Goal: Information Seeking & Learning: Learn about a topic

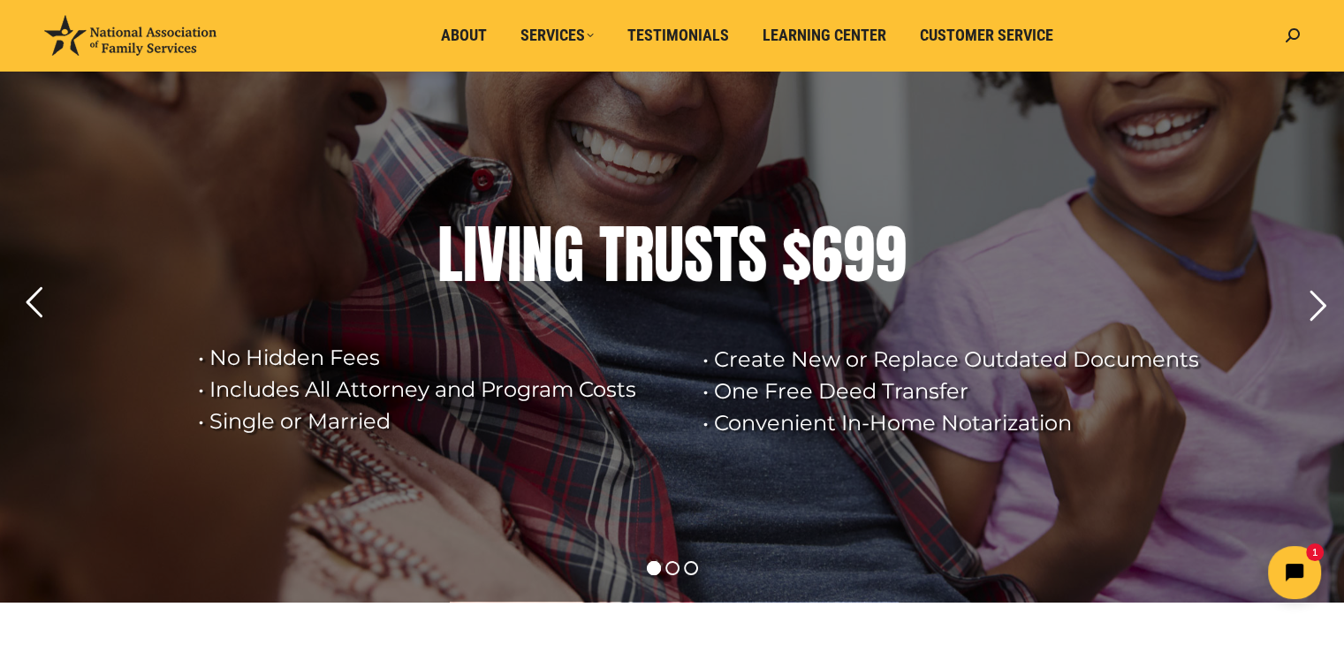
scroll to position [88, 0]
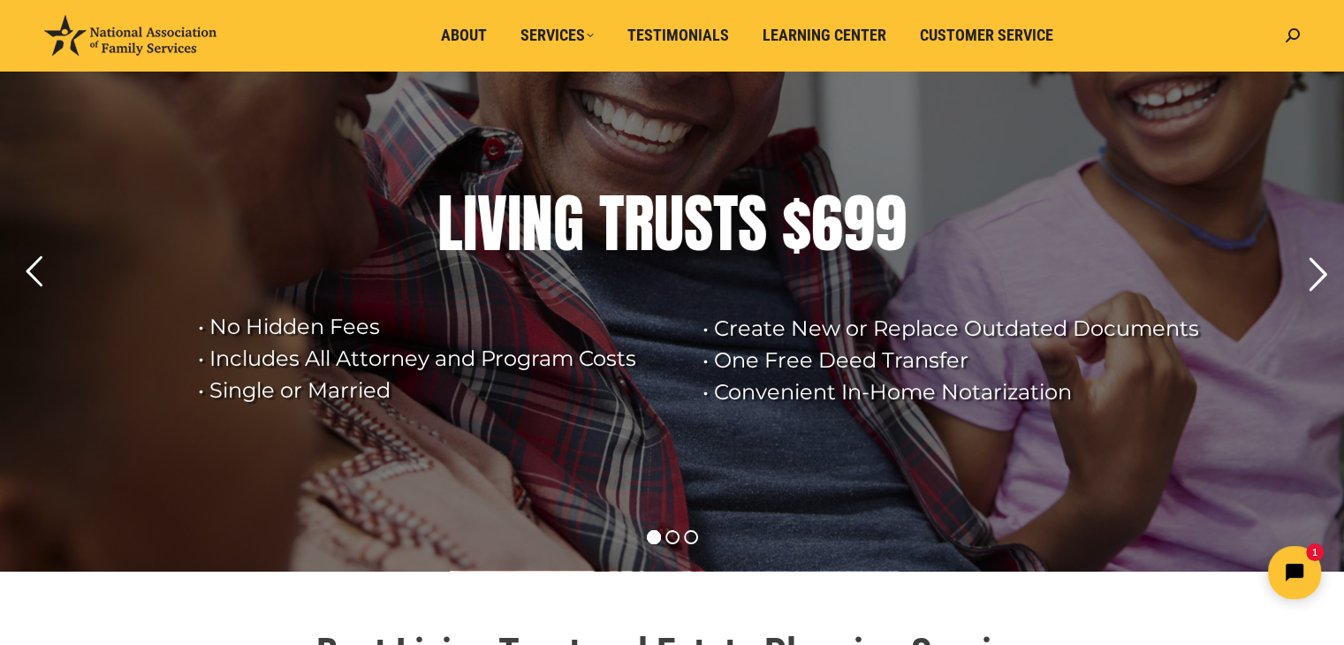
click at [1314, 272] on rs-arrow at bounding box center [1318, 275] width 44 height 44
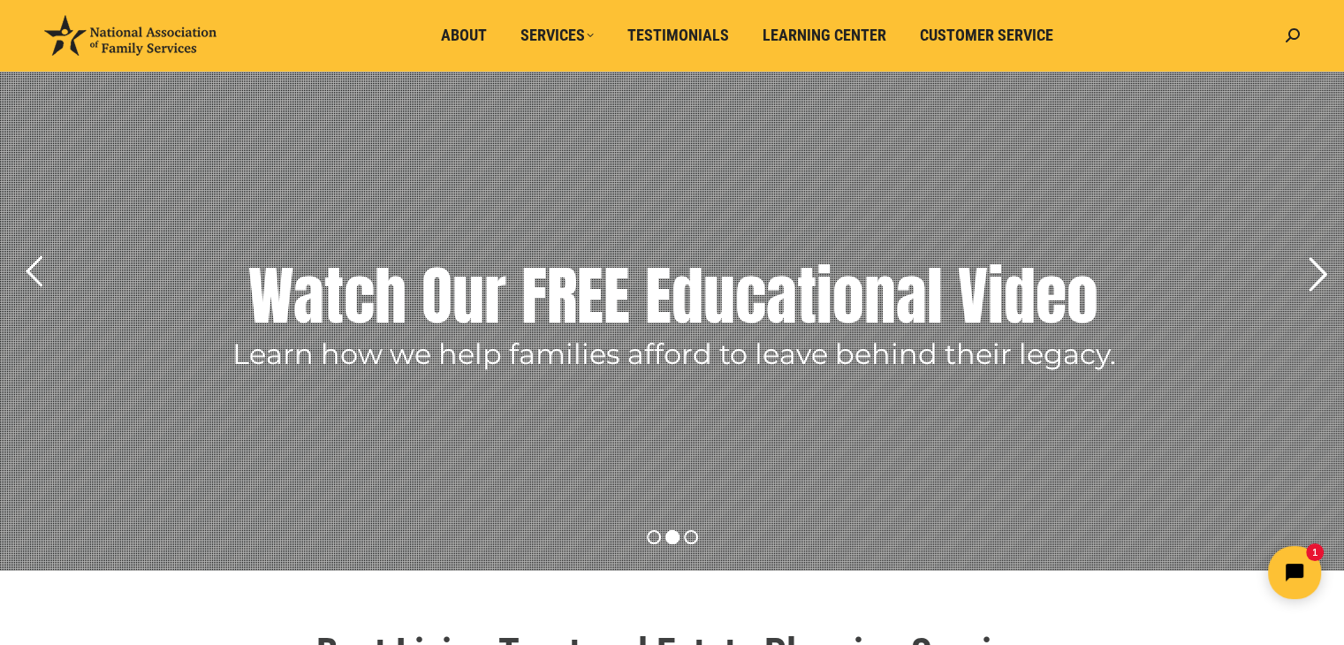
click at [1314, 272] on rs-arrow at bounding box center [1318, 275] width 44 height 44
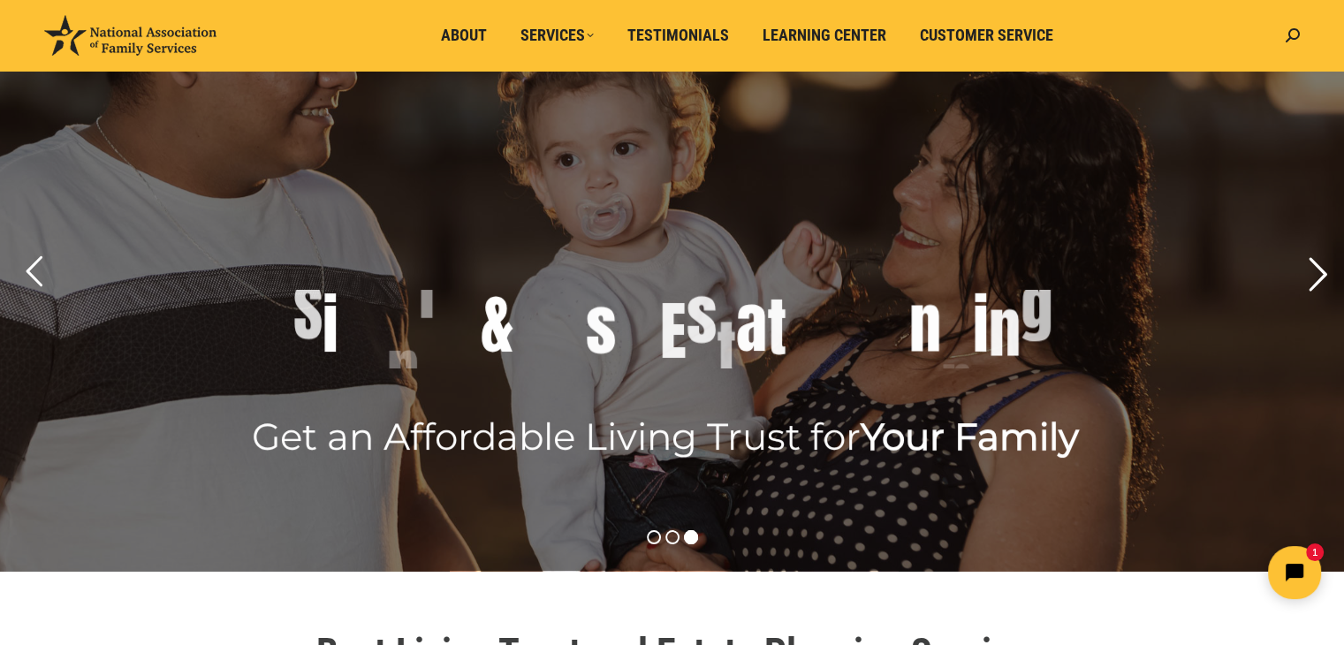
click at [1314, 272] on rs-arrow at bounding box center [1318, 275] width 44 height 44
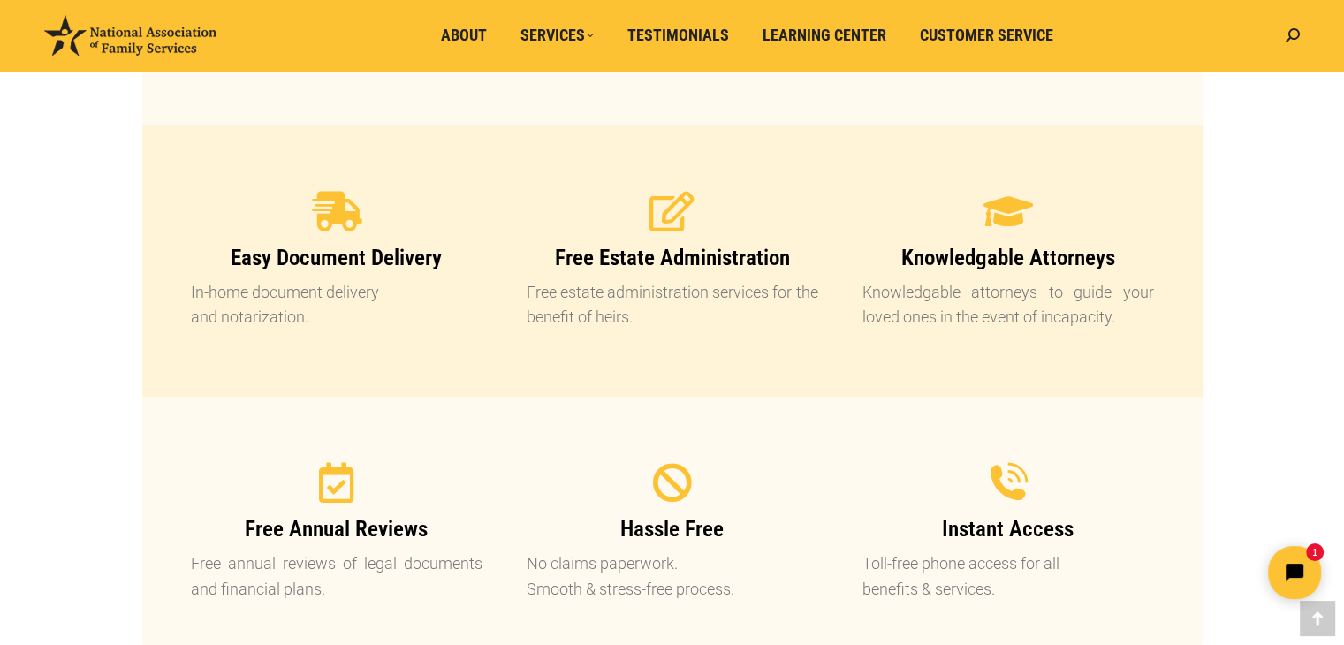
scroll to position [1768, 0]
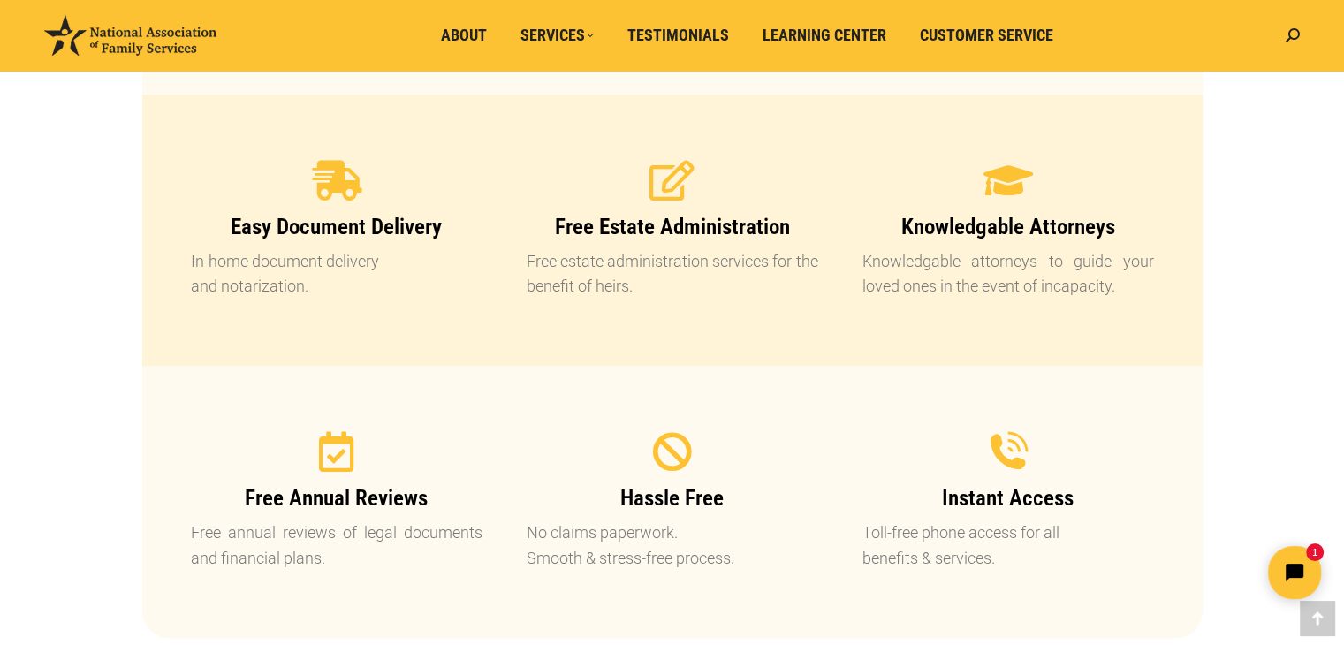
click at [1230, 273] on div "Best Living Trust and Estate Planning Service CLICK HERE TO WATCH OUR FREE EDUC…" at bounding box center [672, 591] width 1149 height 3293
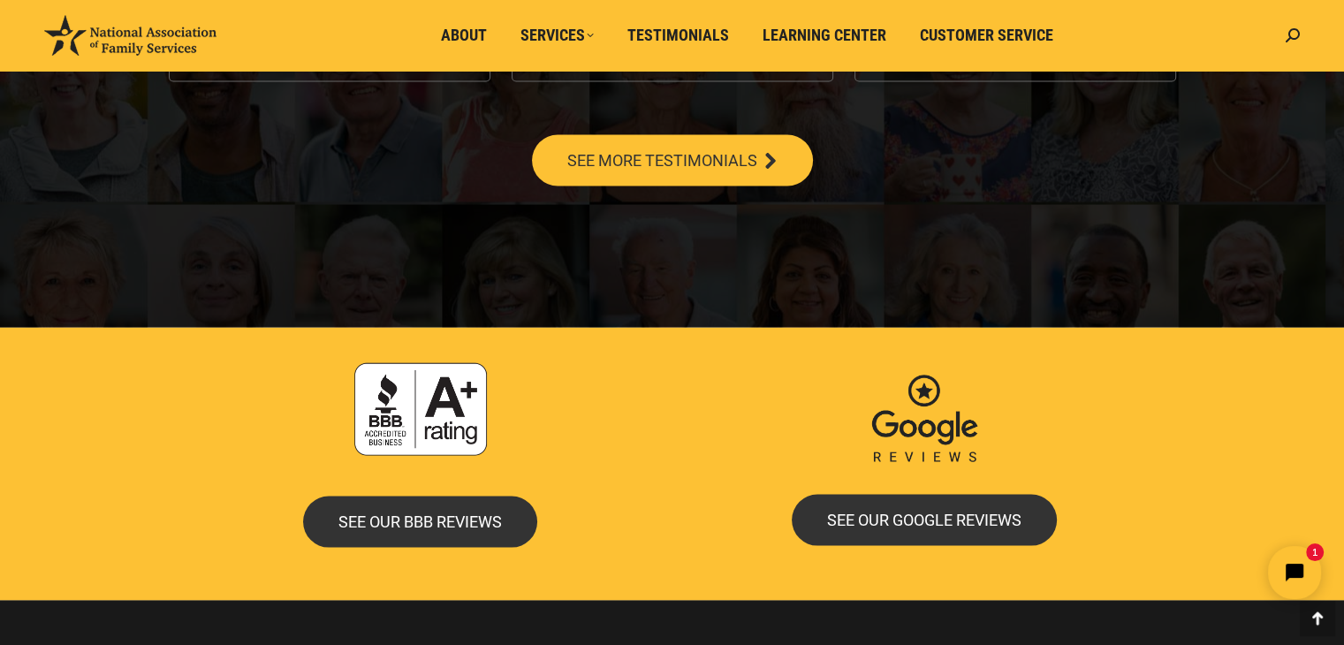
scroll to position [3536, 0]
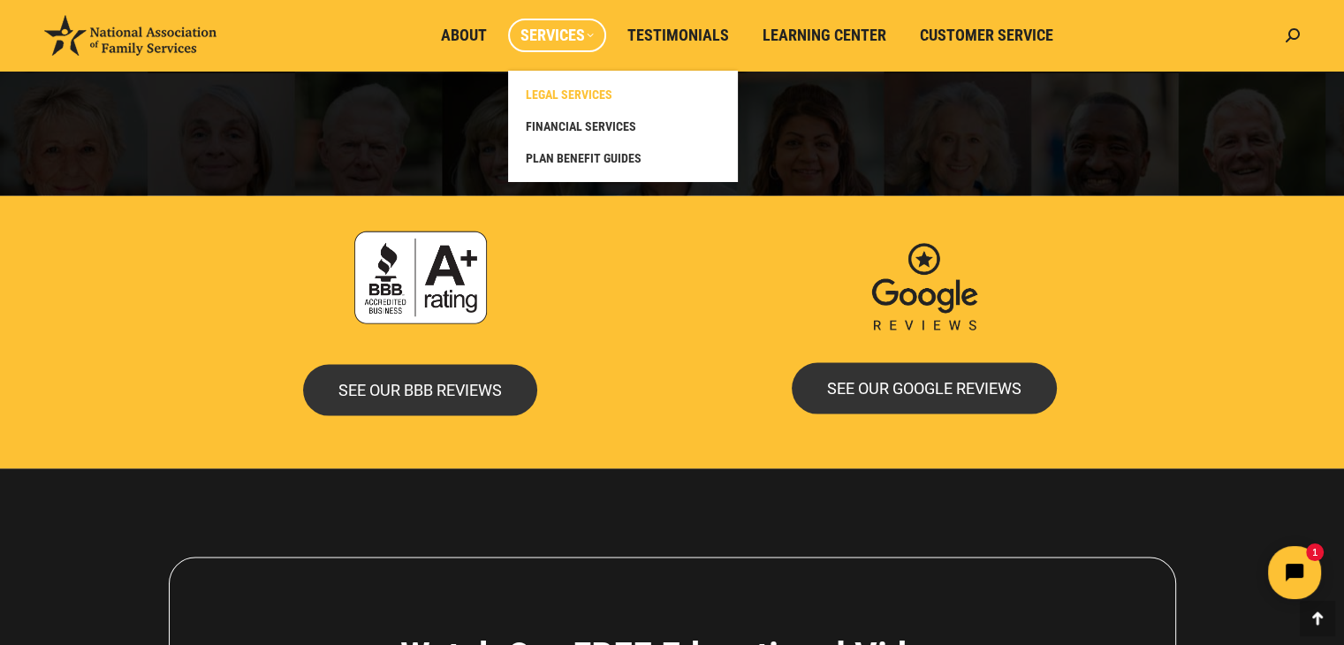
click at [561, 90] on span "LEGAL SERVICES" at bounding box center [569, 95] width 87 height 16
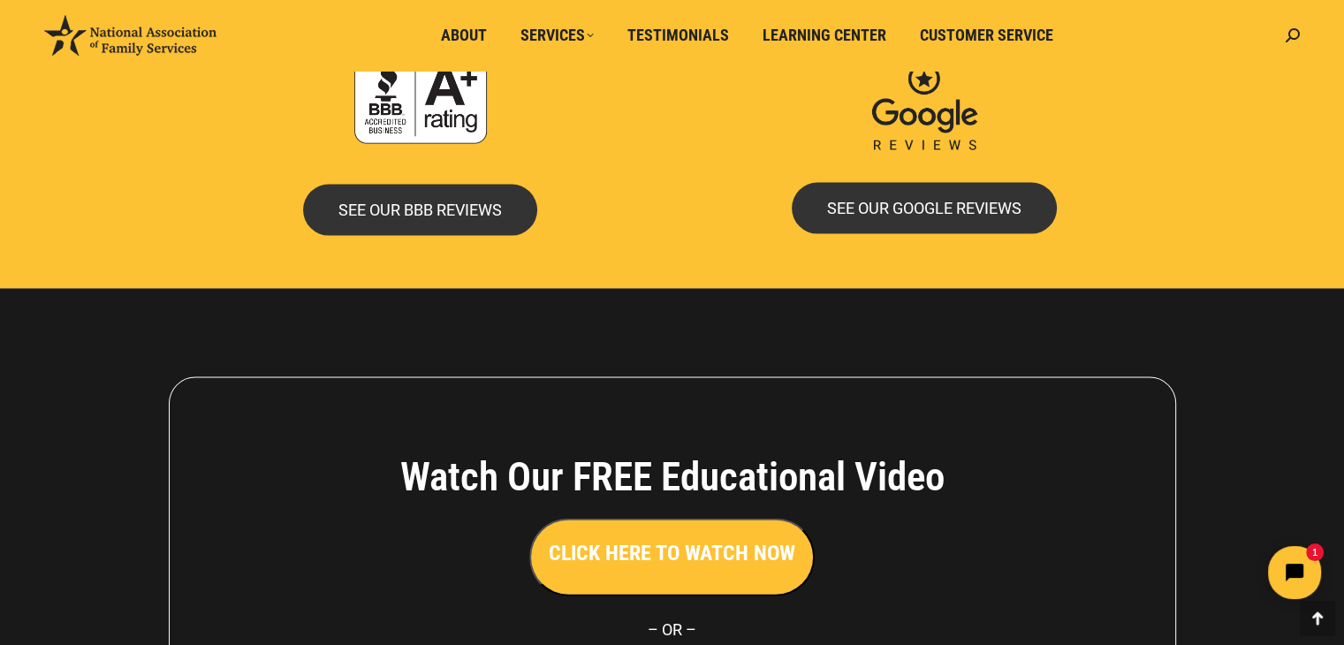
scroll to position [3466, 0]
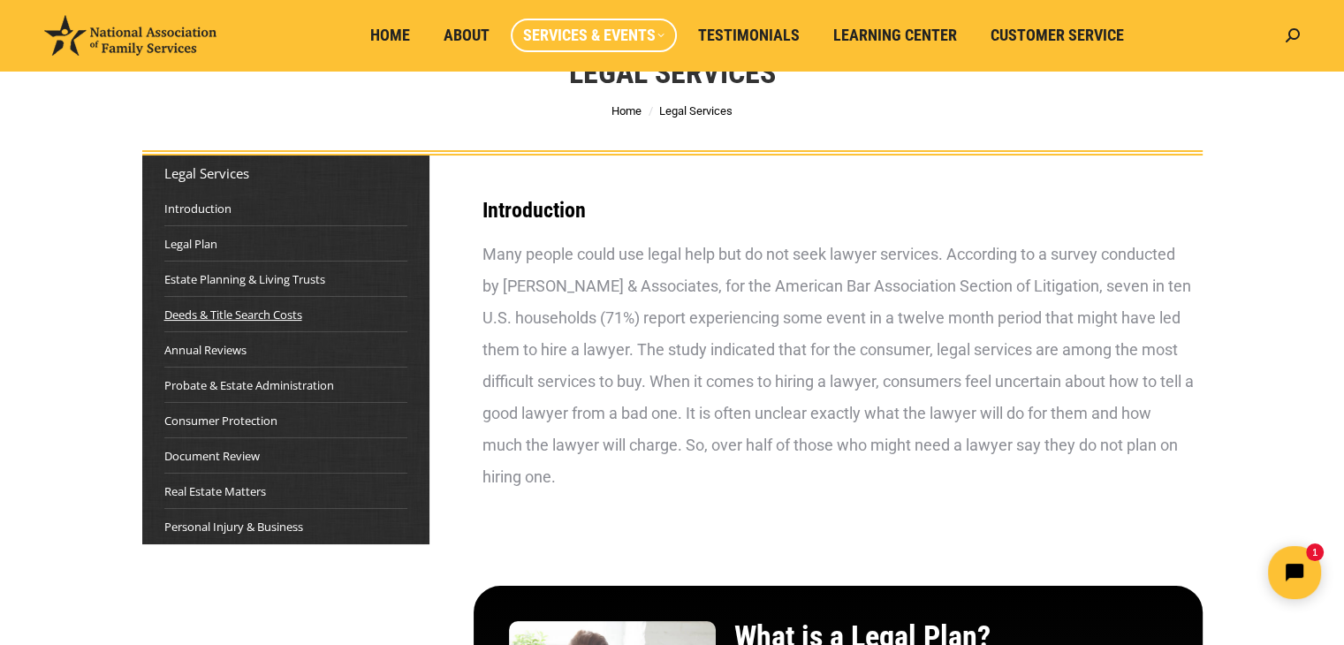
click at [196, 311] on link "Deeds & Title Search Costs" at bounding box center [233, 315] width 138 height 18
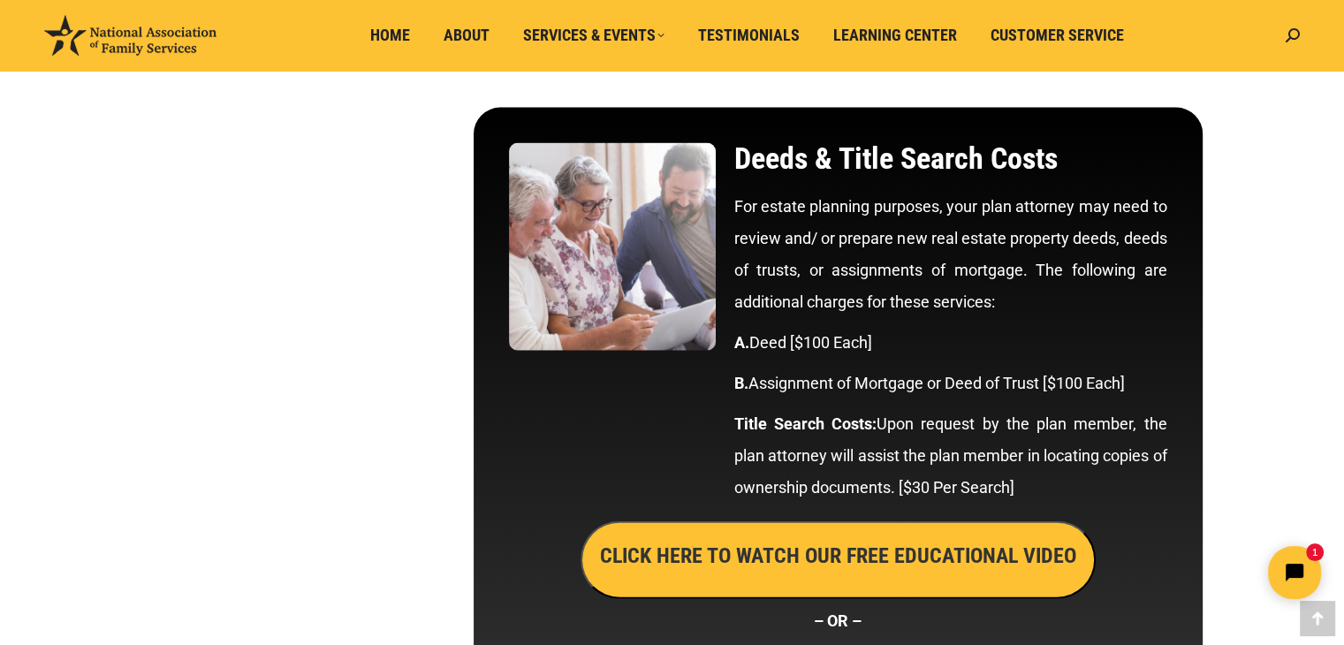
scroll to position [3919, 0]
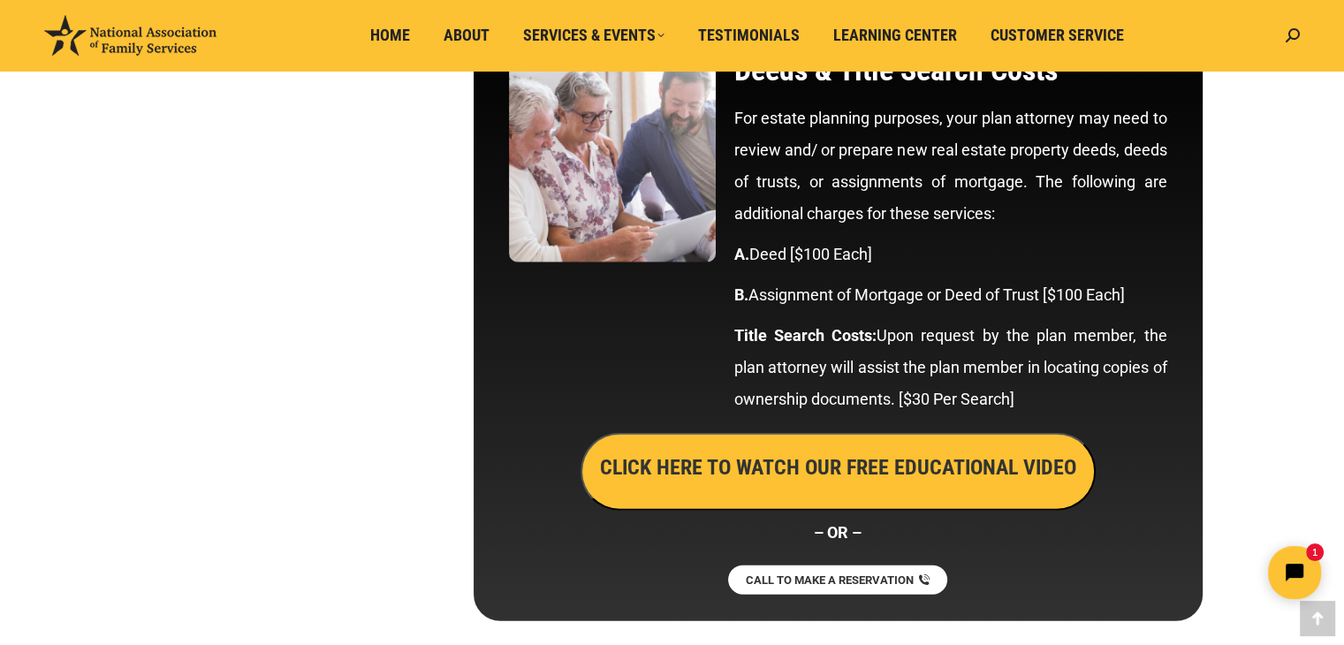
scroll to position [4008, 0]
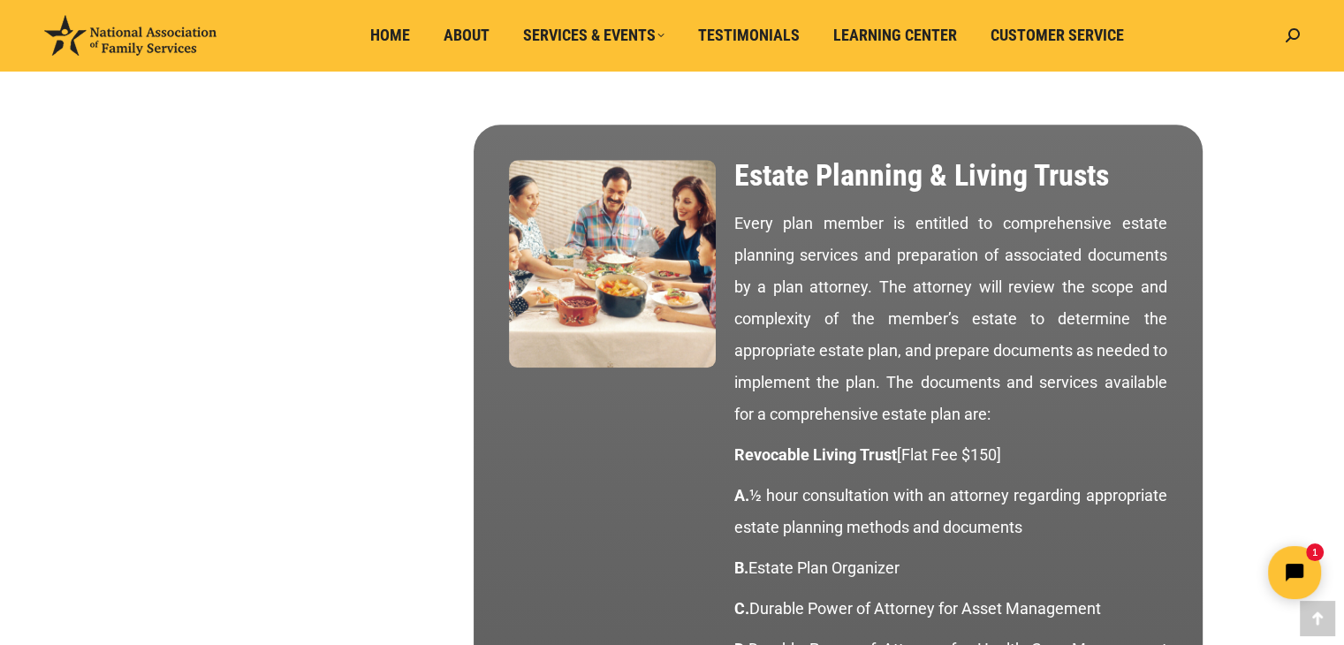
scroll to position [1798, 0]
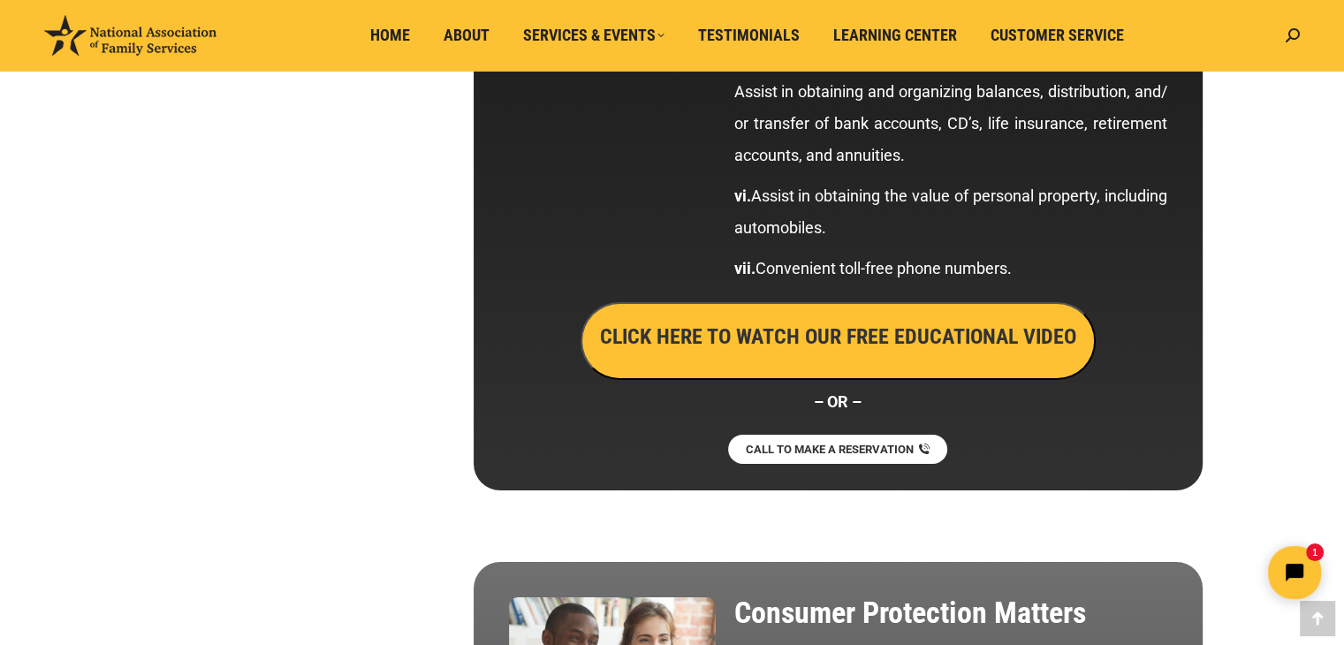
scroll to position [6306, 0]
